Goal: Transaction & Acquisition: Obtain resource

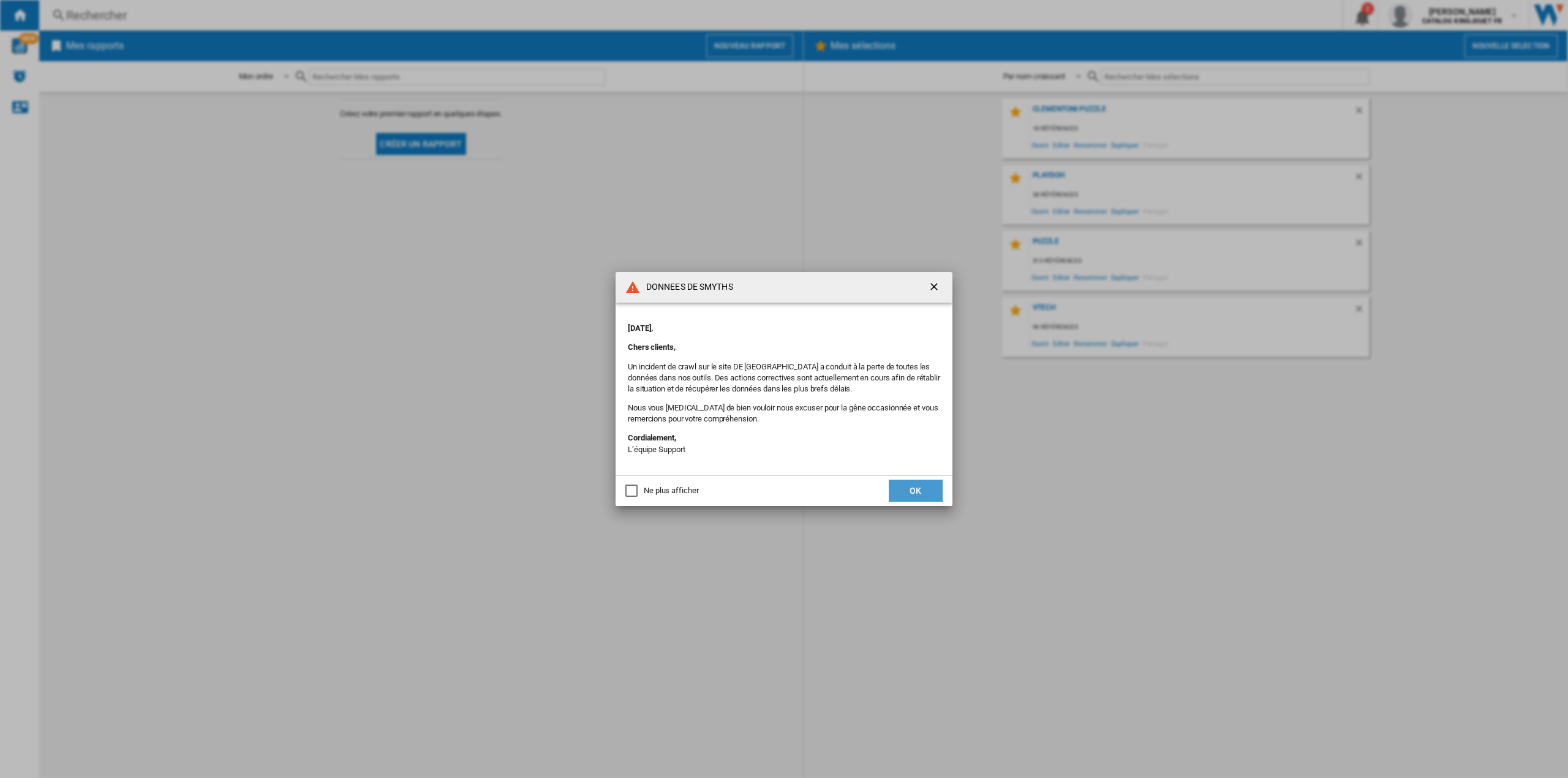
click at [914, 485] on button "OK" at bounding box center [915, 491] width 54 height 22
click at [924, 486] on button "OK" at bounding box center [915, 491] width 54 height 22
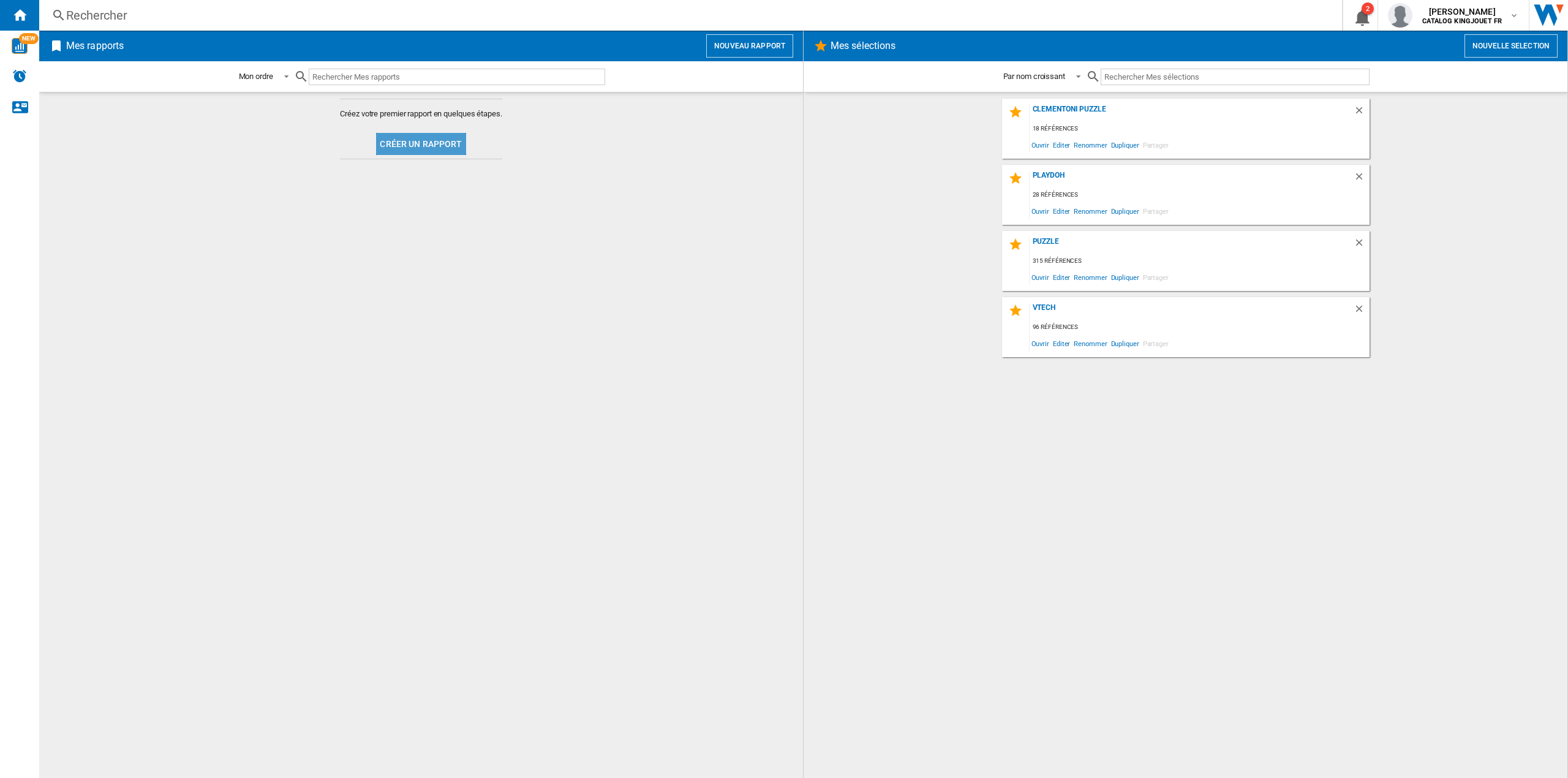
click at [437, 148] on button "Créer un rapport" at bounding box center [421, 144] width 89 height 22
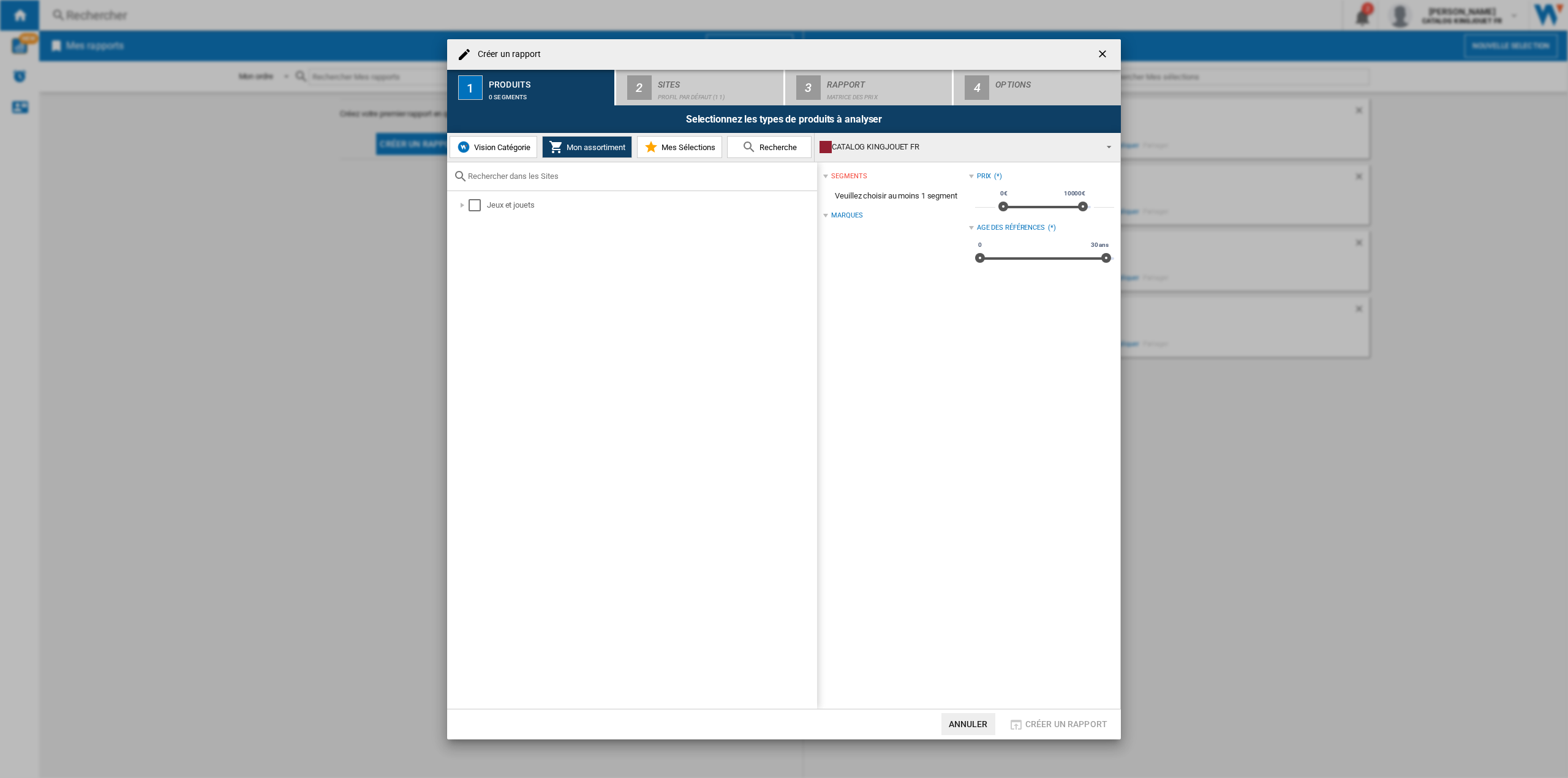
drag, startPoint x: 562, startPoint y: 172, endPoint x: 571, endPoint y: 180, distance: 12.0
click at [562, 175] on input "text" at bounding box center [639, 176] width 343 height 9
click at [955, 718] on button "Annuler" at bounding box center [968, 724] width 54 height 22
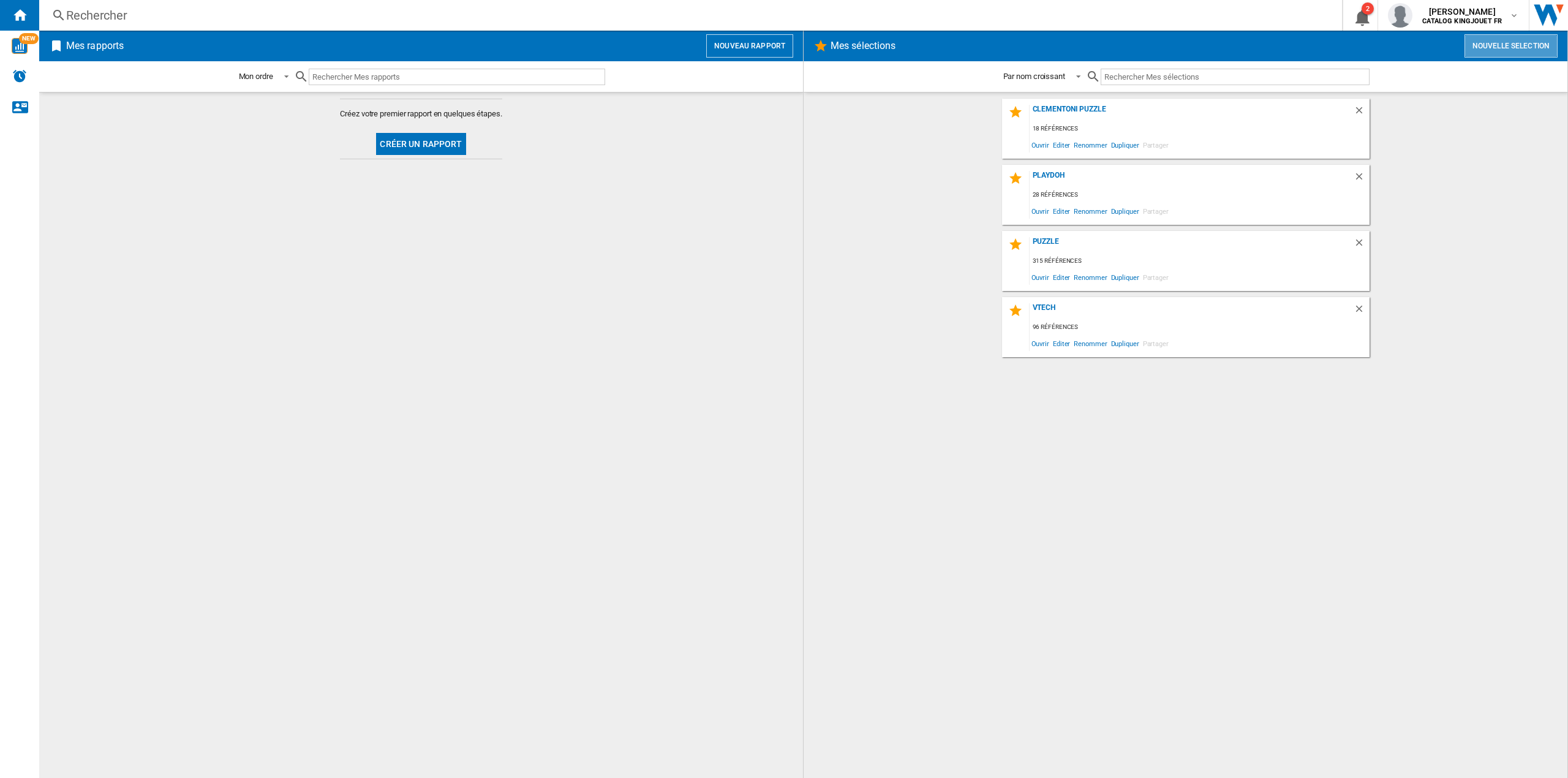
click at [1490, 50] on button "Nouvelle selection" at bounding box center [1511, 46] width 93 height 23
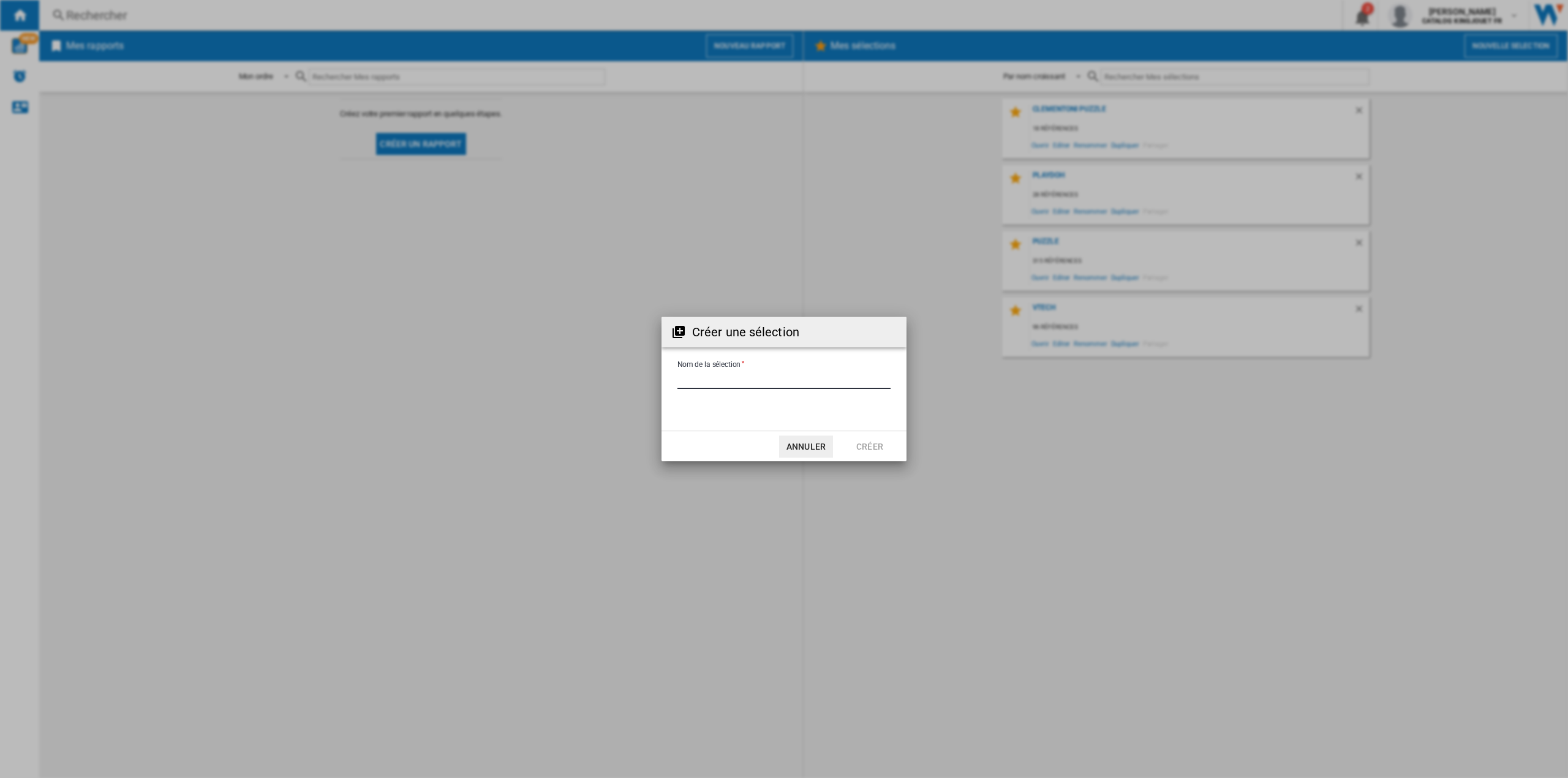
click at [719, 383] on input "Nom de la sélection" at bounding box center [784, 380] width 213 height 18
type input "**********"
click at [870, 442] on button "Créer" at bounding box center [869, 447] width 54 height 22
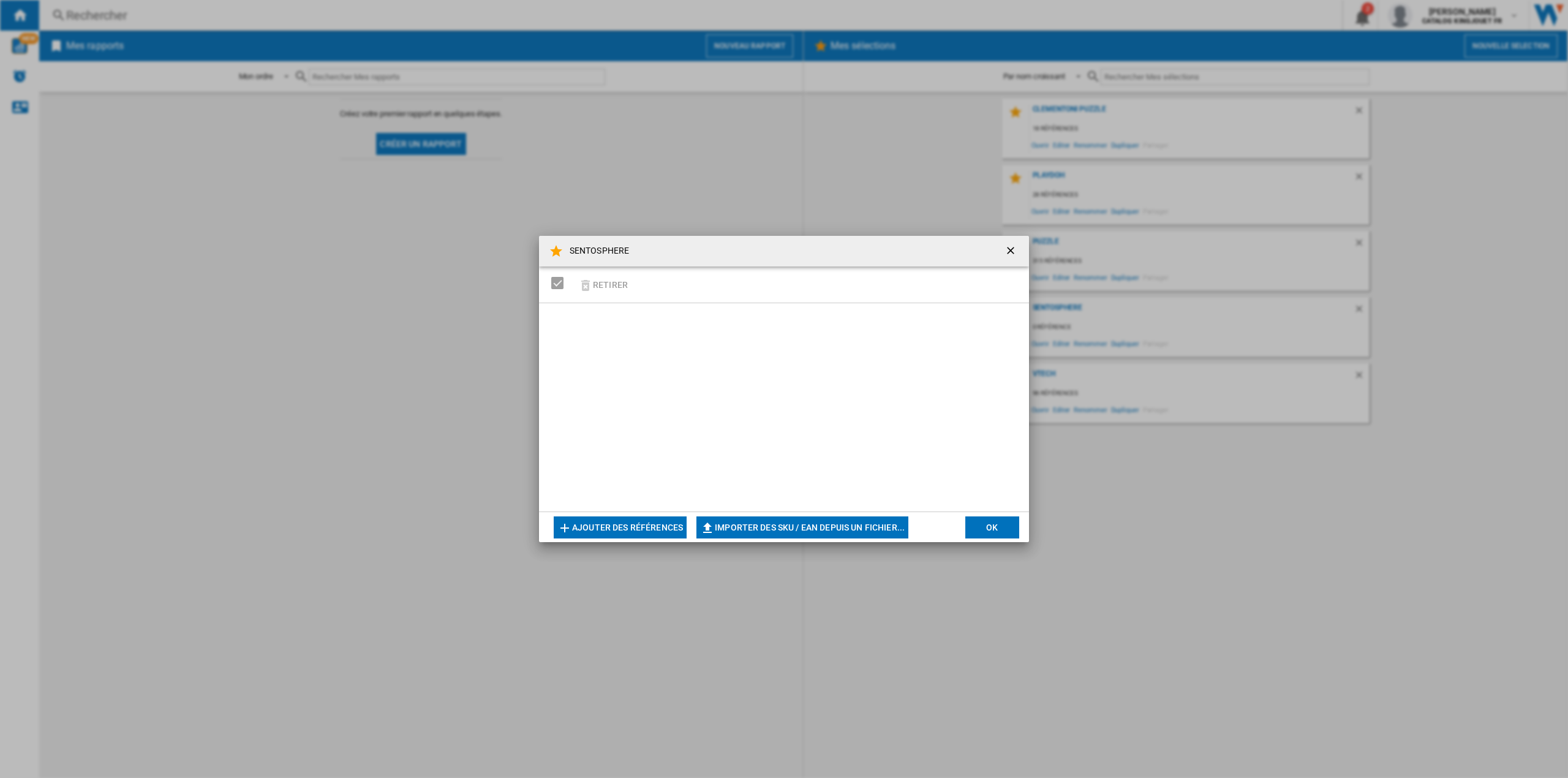
click at [1000, 529] on button "OK" at bounding box center [992, 528] width 54 height 22
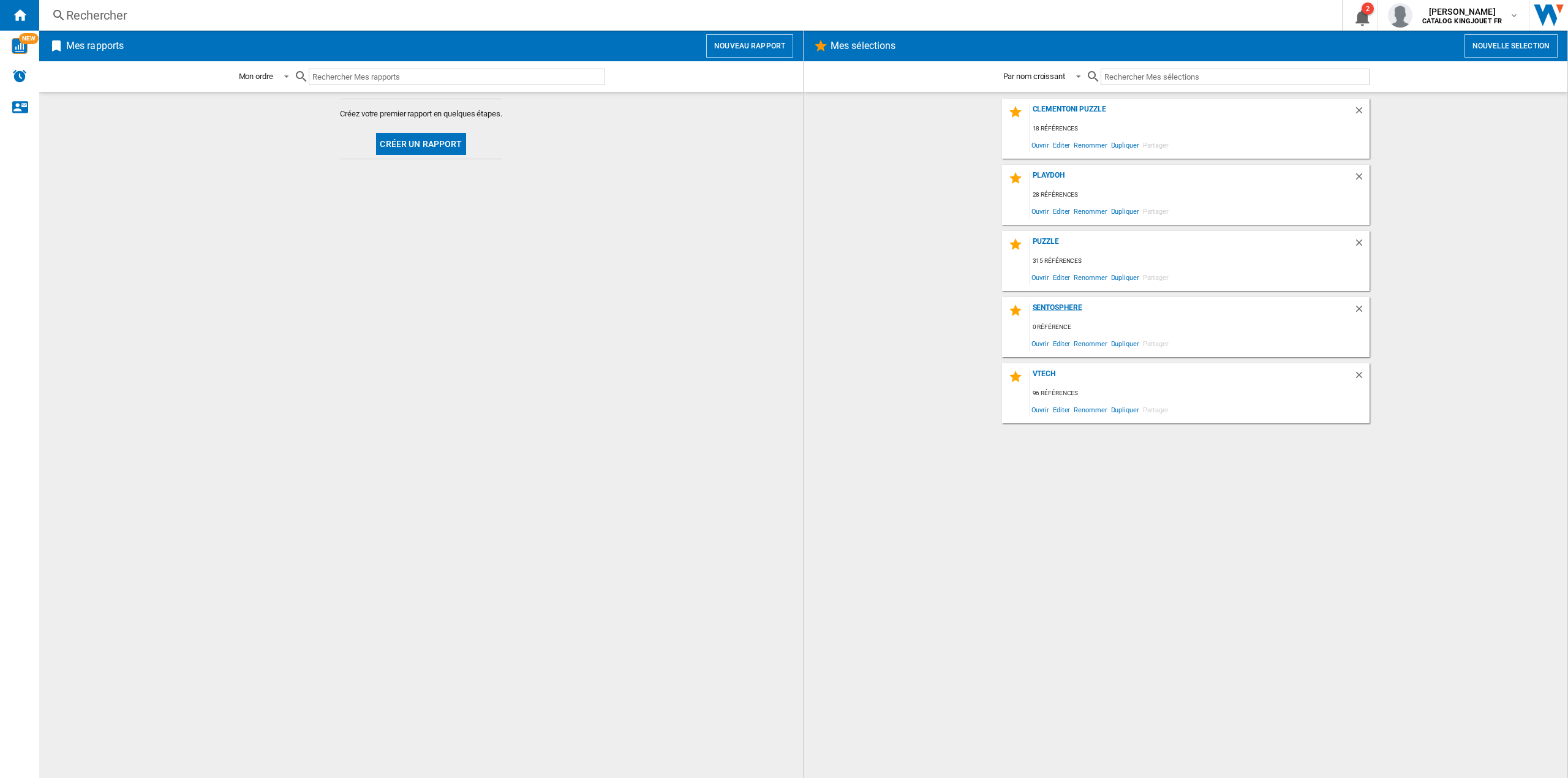
click at [1138, 317] on div "SENTOSPHERE" at bounding box center [1191, 312] width 324 height 17
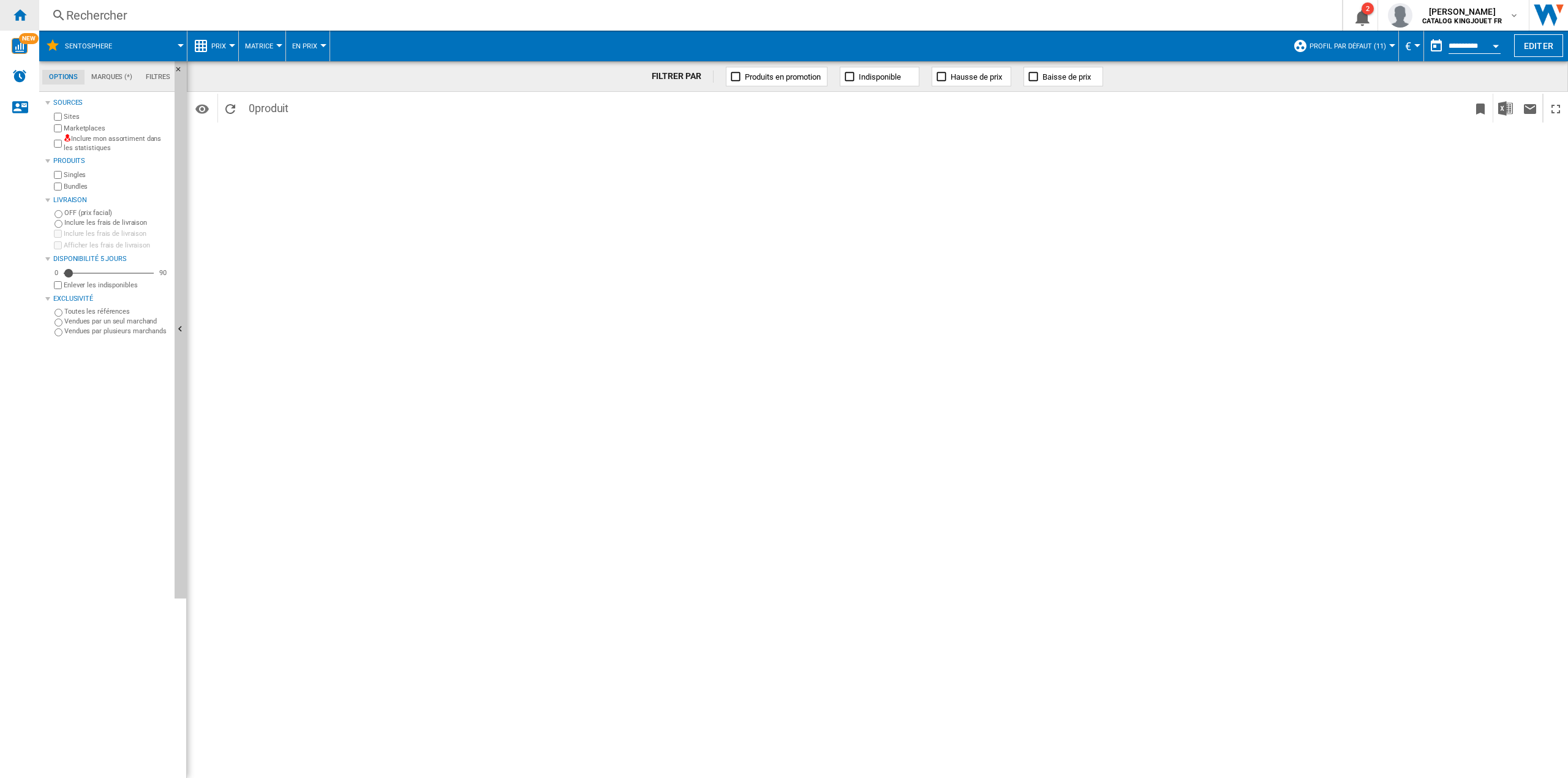
click at [18, 17] on ng-md-icon "Accueil" at bounding box center [19, 14] width 15 height 15
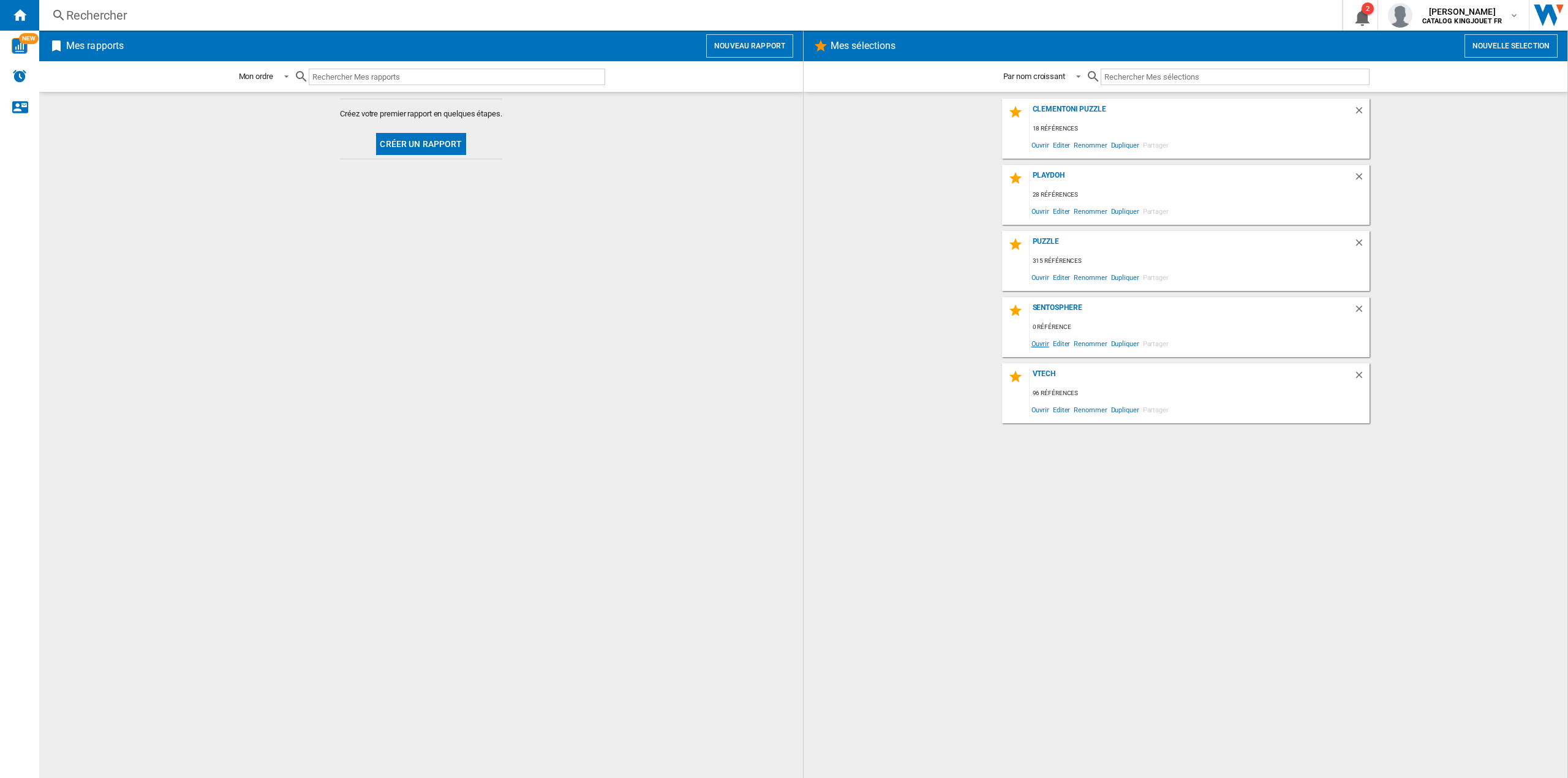
click at [1046, 343] on span "Ouvrir" at bounding box center [1040, 344] width 21 height 17
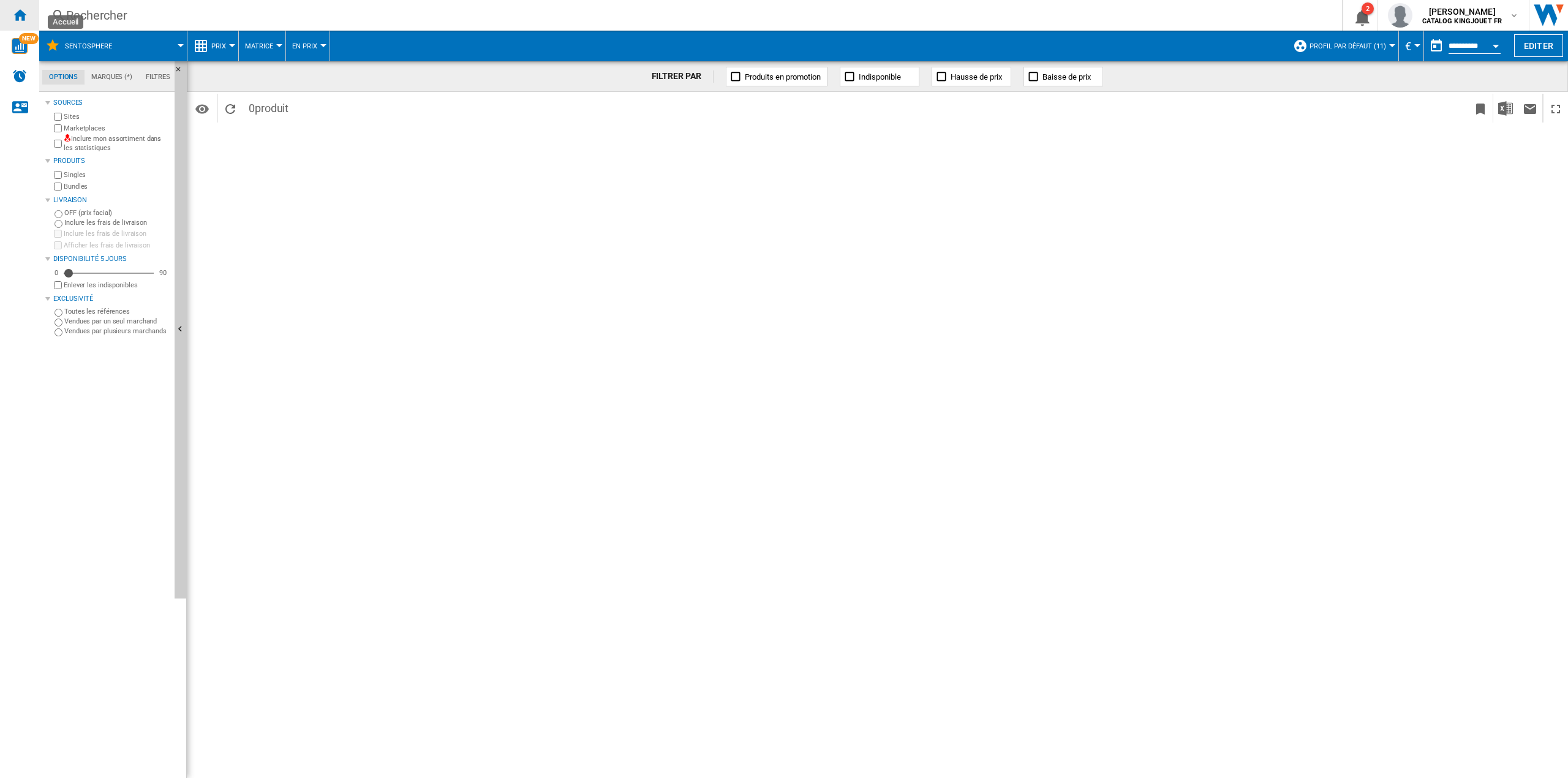
click at [25, 17] on ng-md-icon "Accueil" at bounding box center [19, 14] width 15 height 15
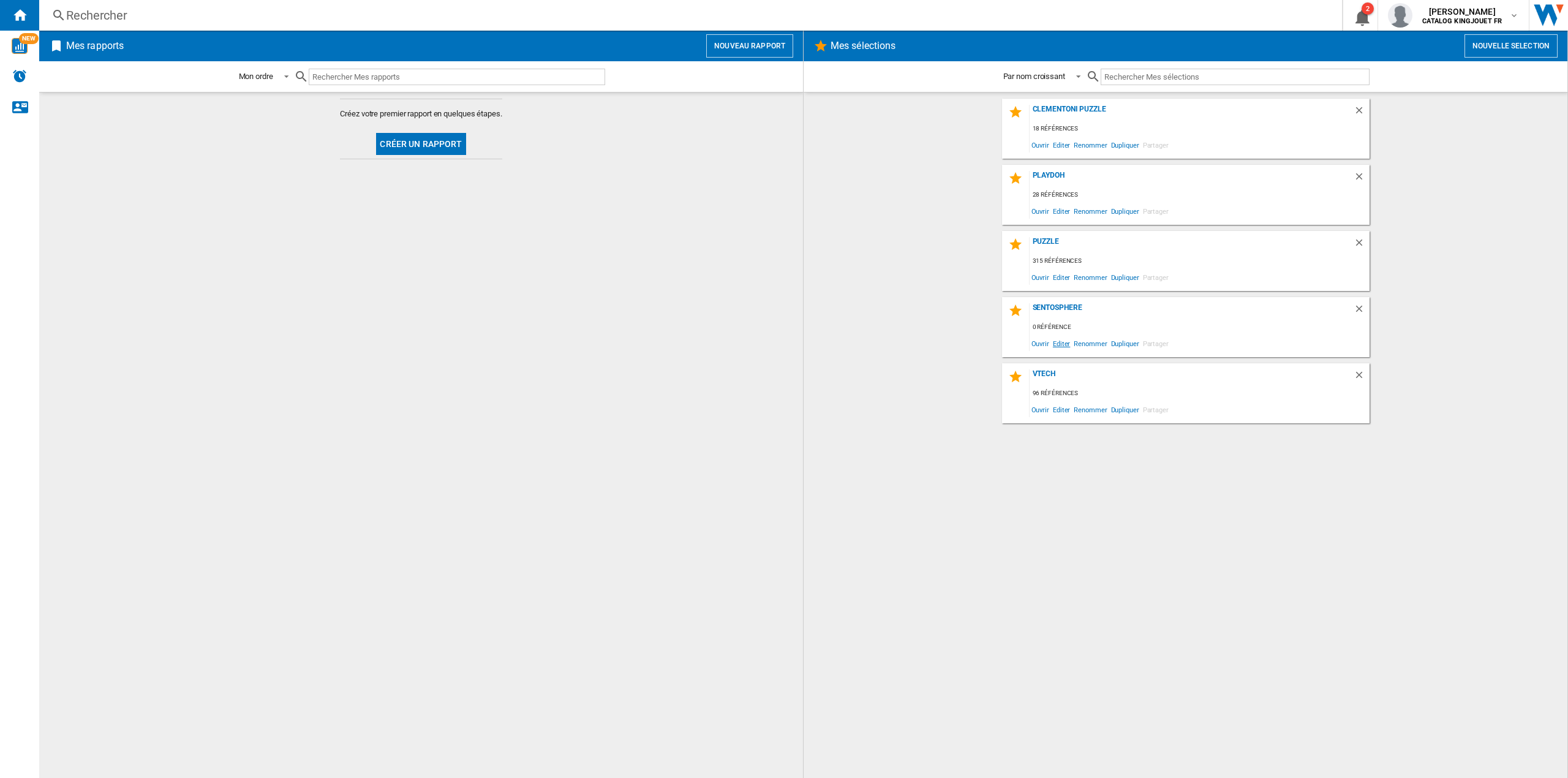
click at [1065, 343] on span "Editer" at bounding box center [1061, 344] width 21 height 17
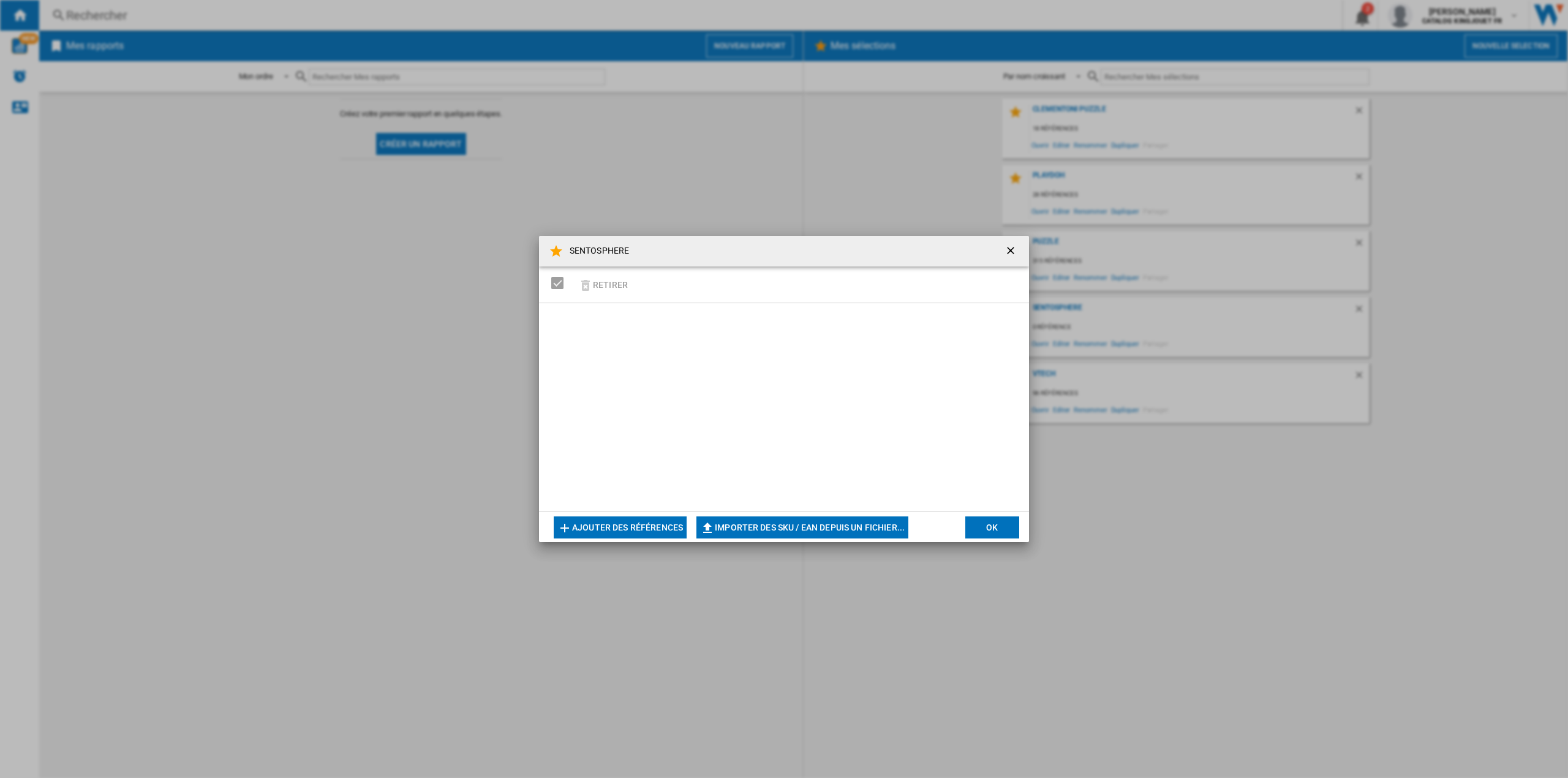
click at [663, 277] on div "Retirer" at bounding box center [784, 285] width 490 height 37
click at [769, 526] on button "Importer des SKU / EAN depuis un fichier..." at bounding box center [802, 528] width 212 height 22
type input "**********"
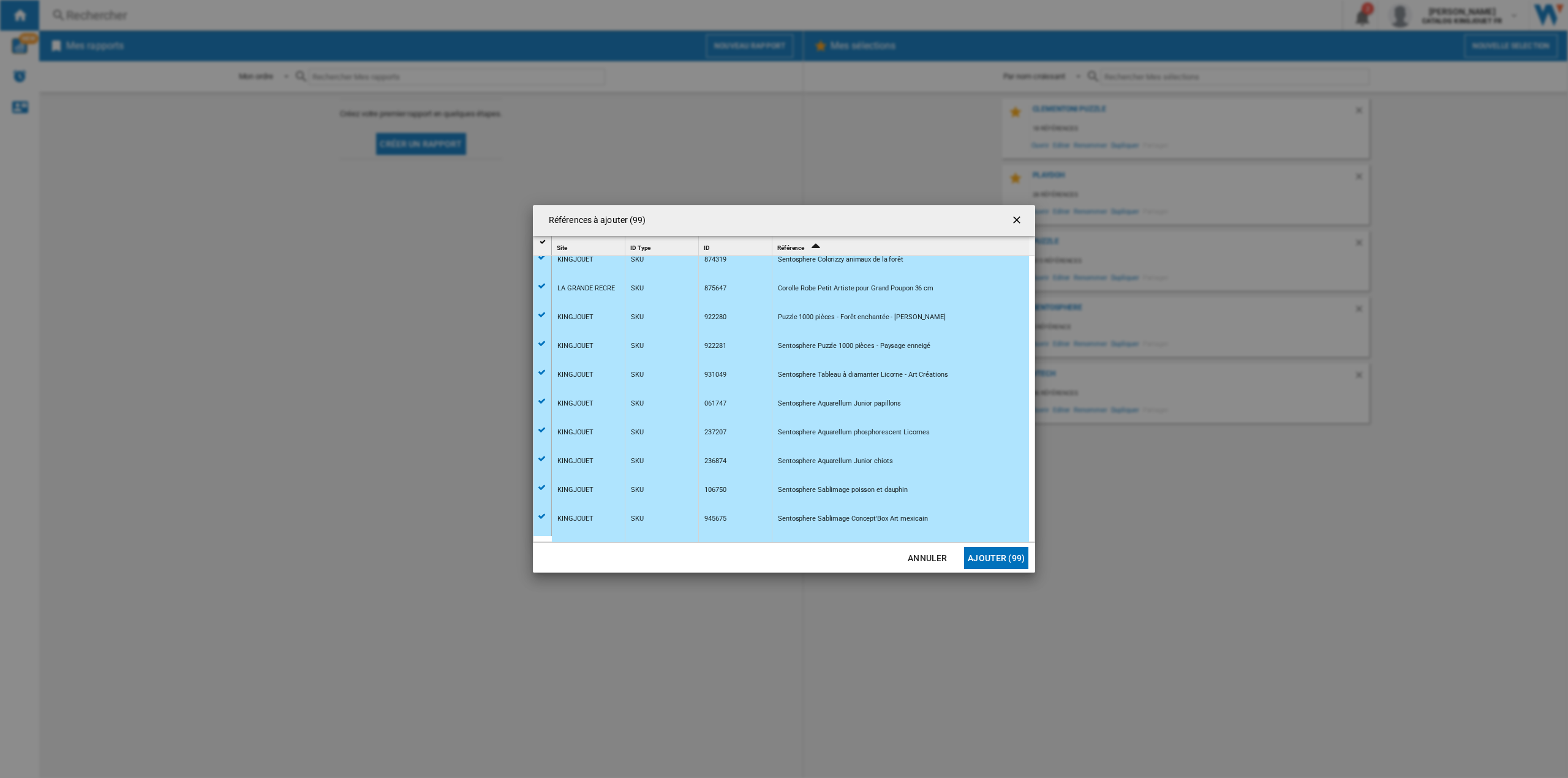
scroll to position [2564, 0]
click at [1006, 561] on button "Ajouter (99)" at bounding box center [996, 558] width 64 height 22
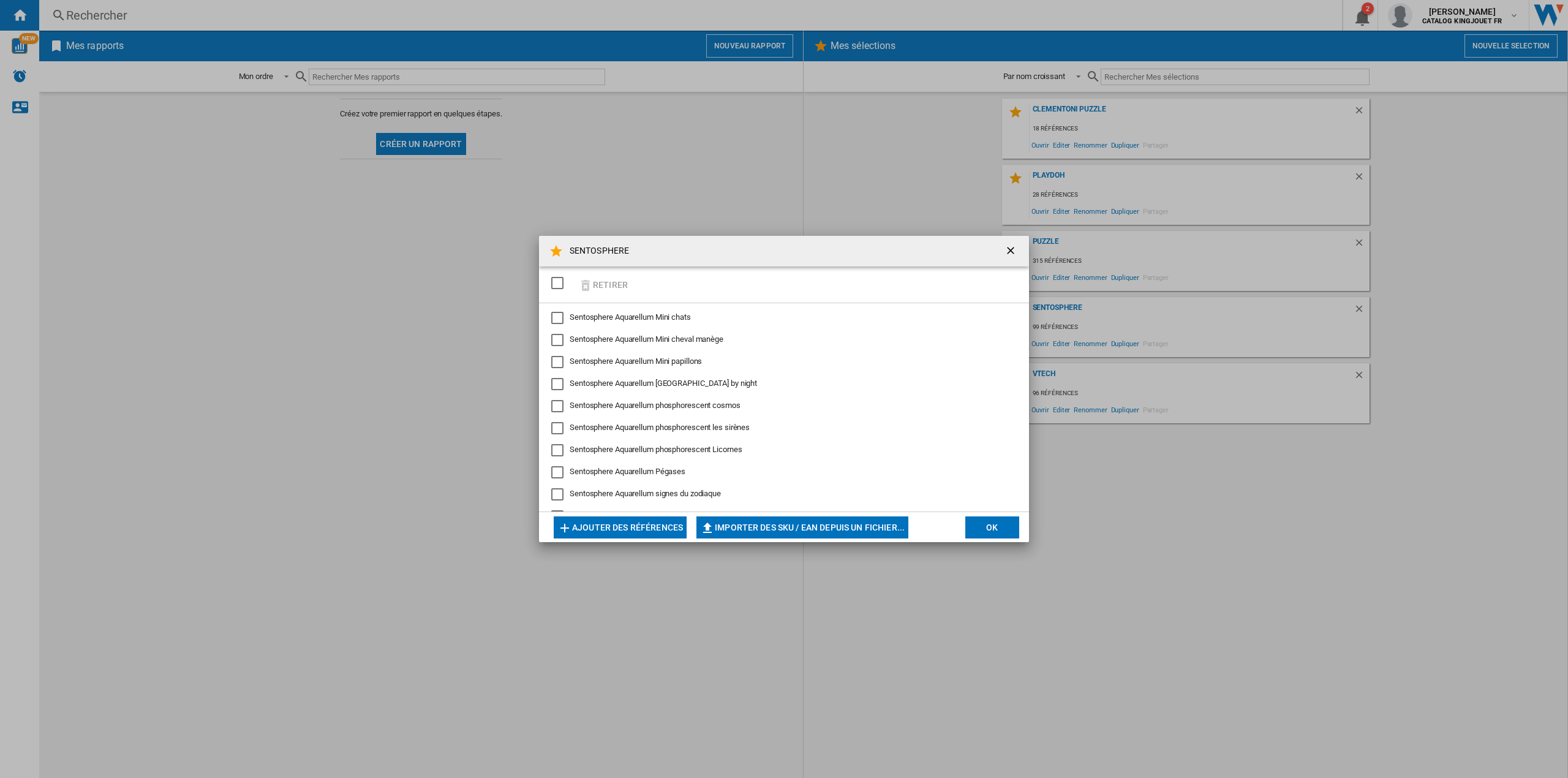
scroll to position [817, 0]
click at [992, 528] on button "OK" at bounding box center [992, 528] width 54 height 22
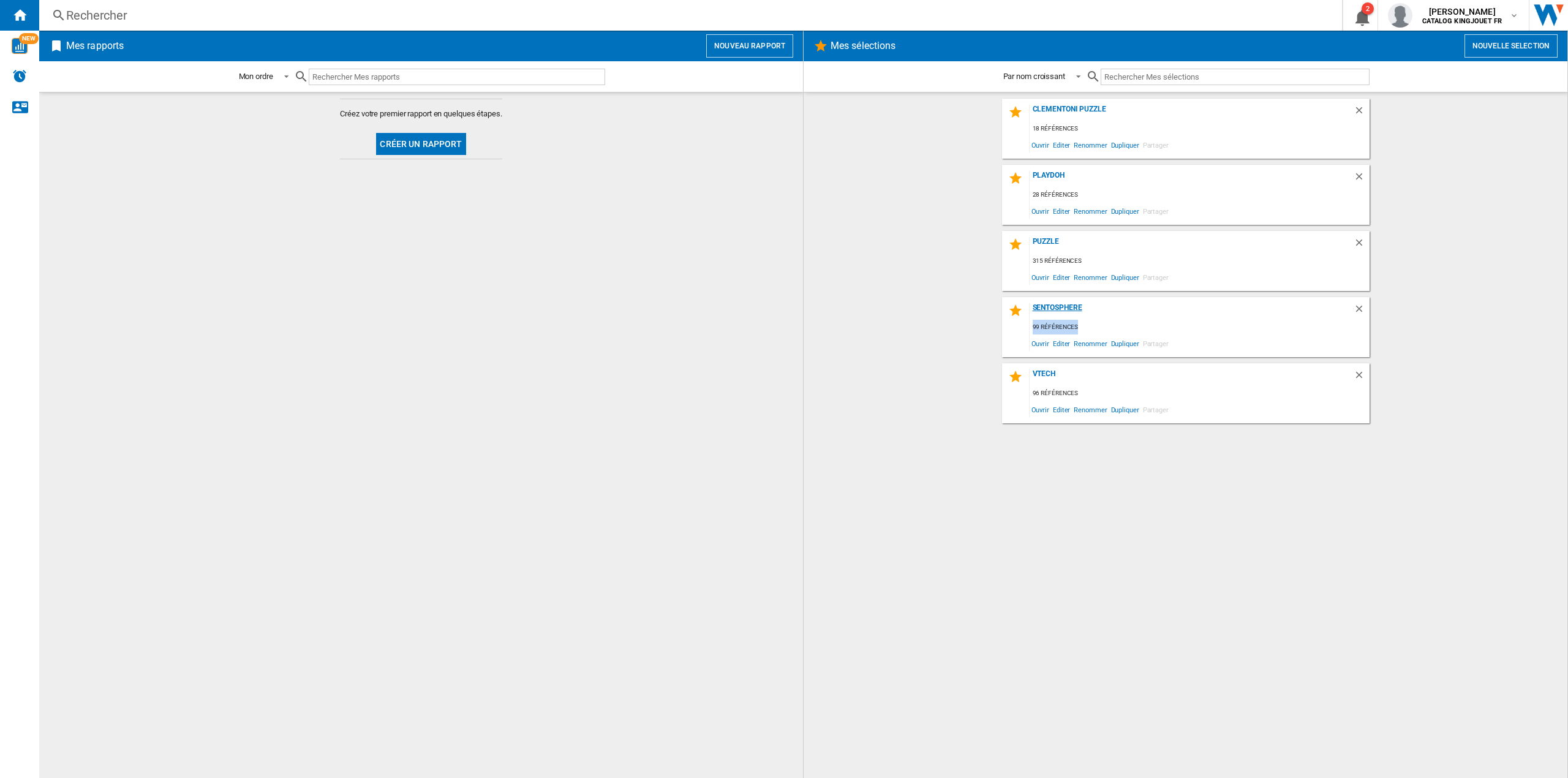
click at [1159, 318] on div "SENTOSPHERE 99 références Ouvrir Editer Renommer Dupliquer Partager" at bounding box center [1186, 327] width 368 height 60
click at [1082, 307] on div "SENTOSPHERE" at bounding box center [1191, 312] width 324 height 17
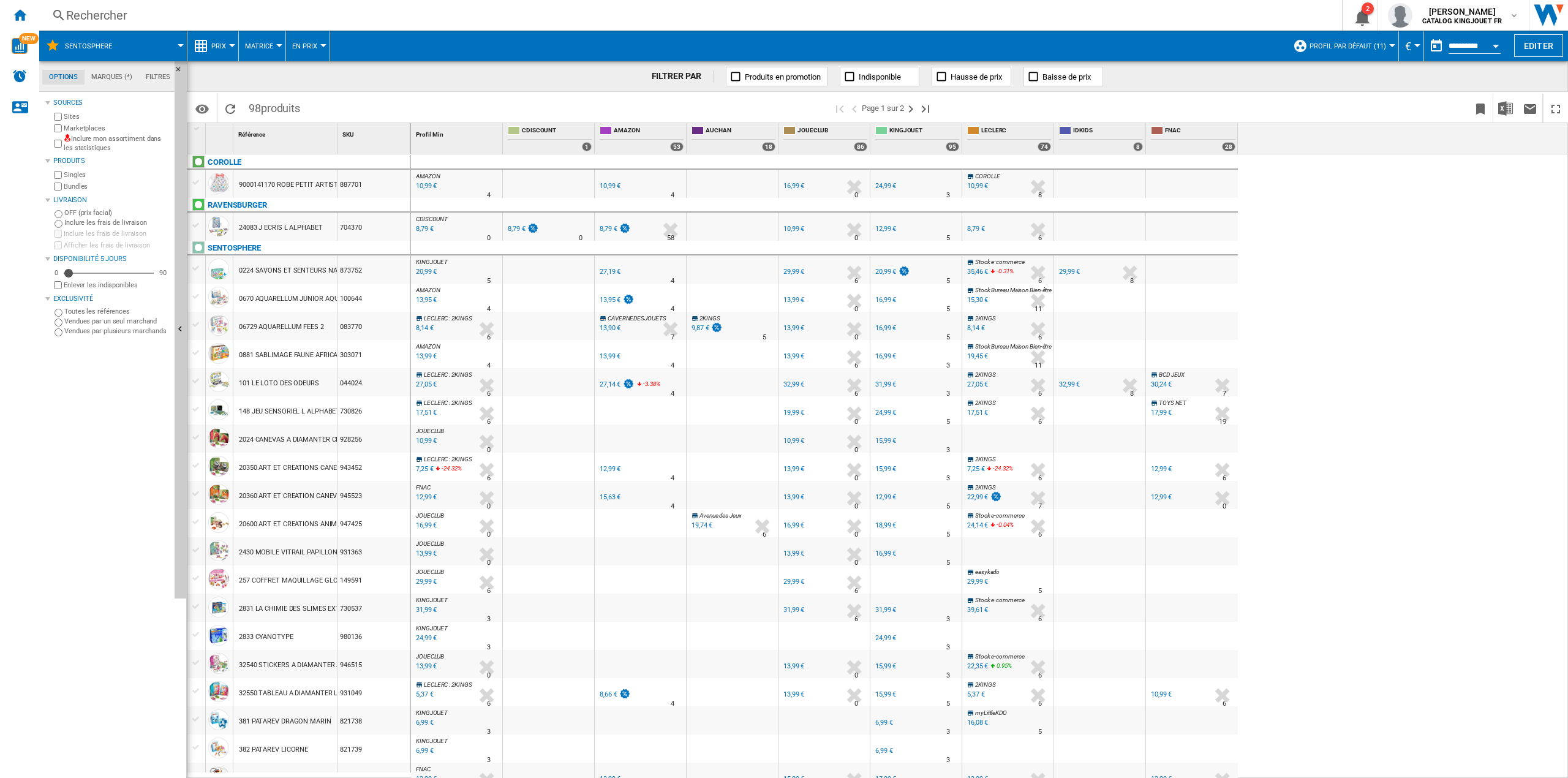
click at [1376, 47] on span "Profil par défaut (11)" at bounding box center [1348, 46] width 76 height 8
click at [1346, 131] on md-radio-button "TOUS (17)" at bounding box center [1365, 132] width 123 height 12
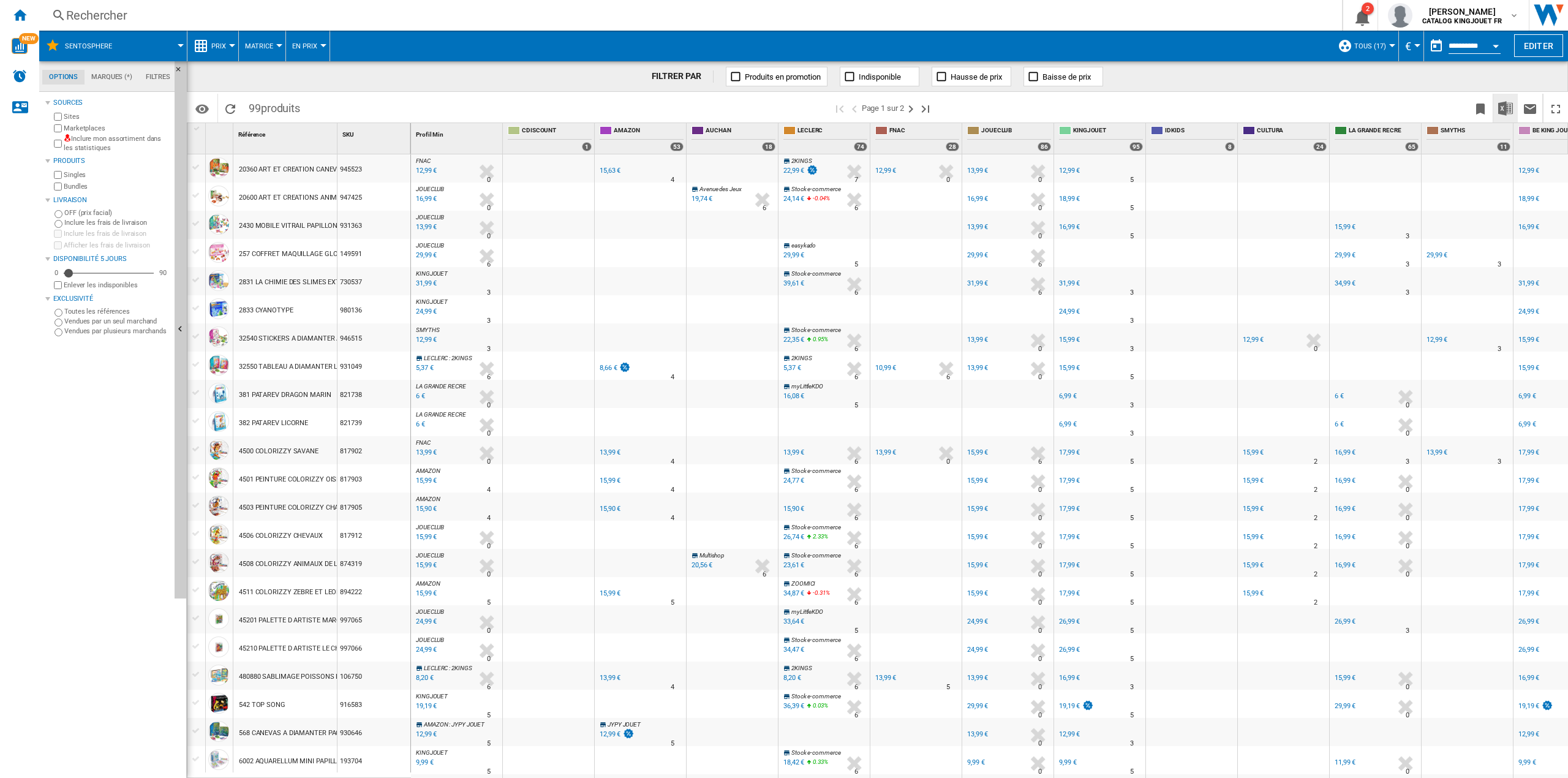
click at [1505, 113] on img "Télécharger au format Excel" at bounding box center [1505, 108] width 15 height 15
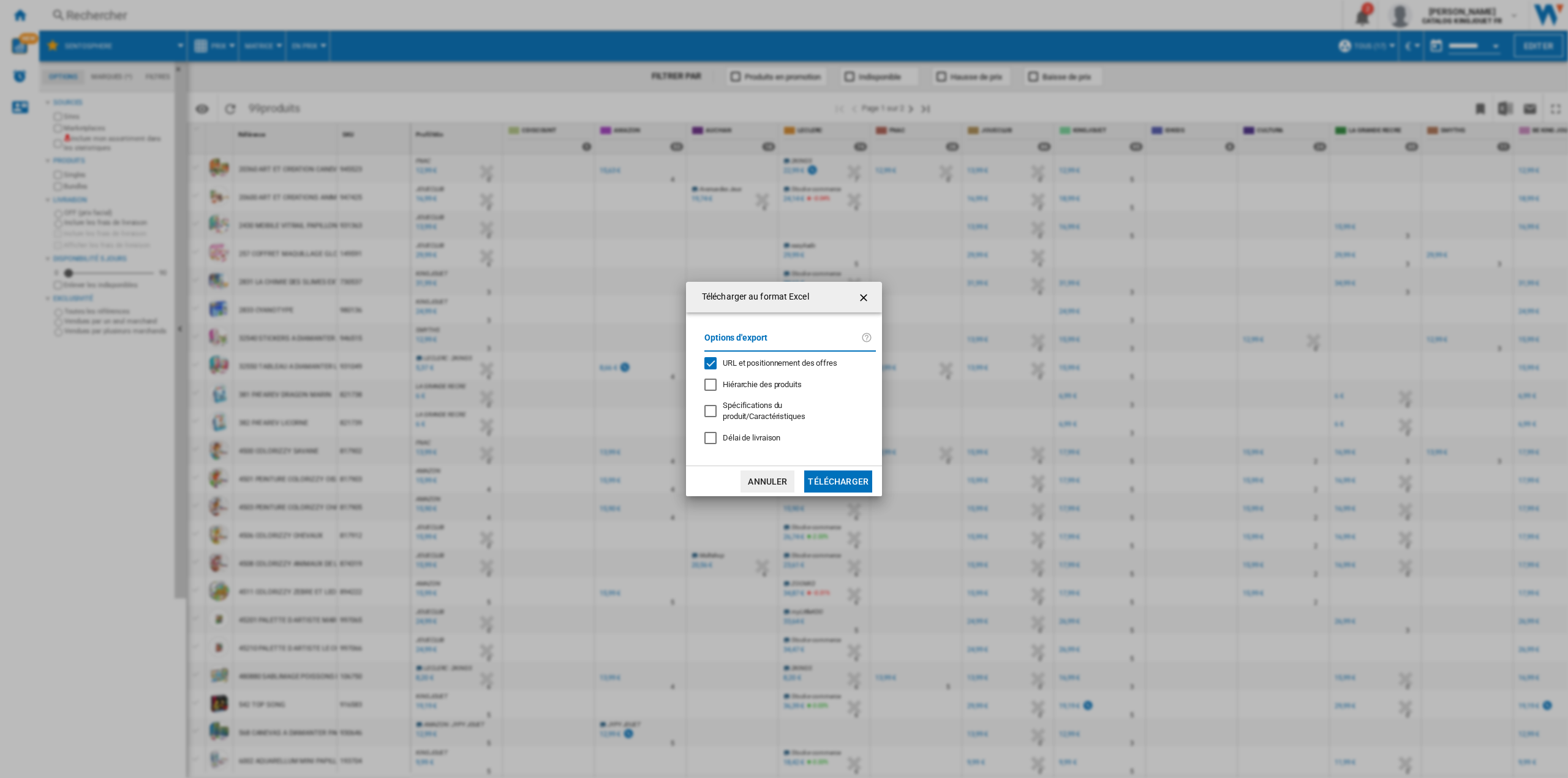
click at [830, 472] on button "Télécharger" at bounding box center [838, 482] width 68 height 22
